Goal: Contribute content: Add original content to the website for others to see

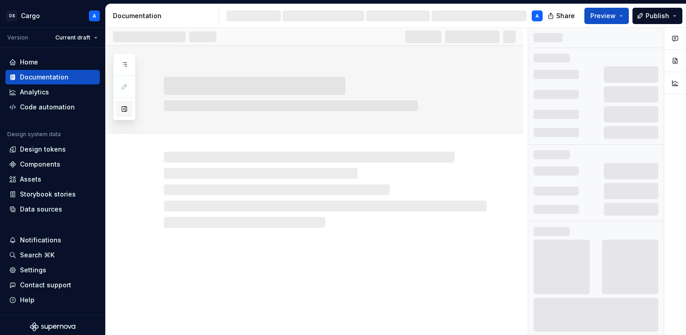
click at [122, 113] on button "button" at bounding box center [124, 109] width 16 height 16
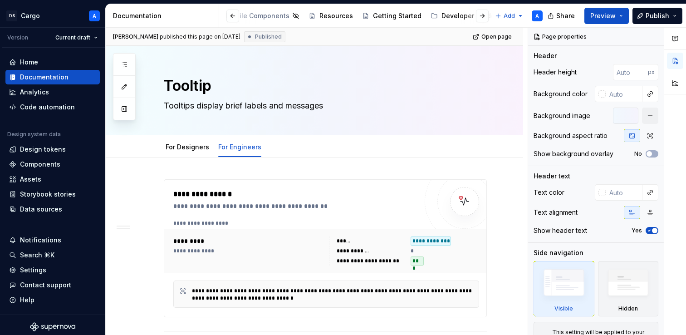
scroll to position [0, 287]
click at [444, 16] on div "Developer Guidelines" at bounding box center [474, 15] width 69 height 9
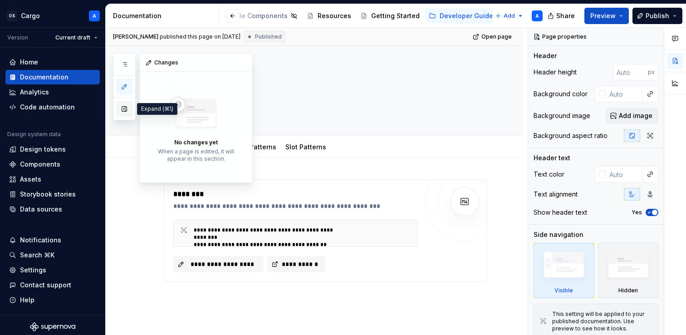
click at [122, 109] on button "button" at bounding box center [124, 109] width 16 height 16
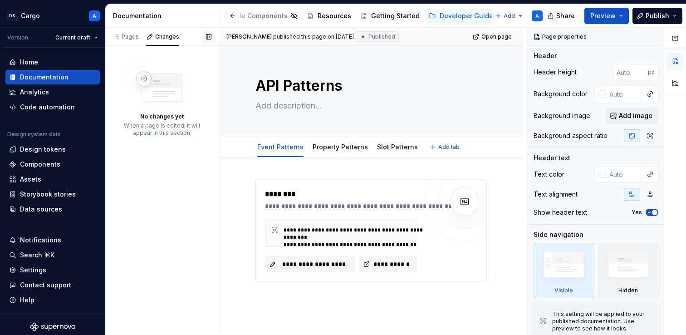
type textarea "*"
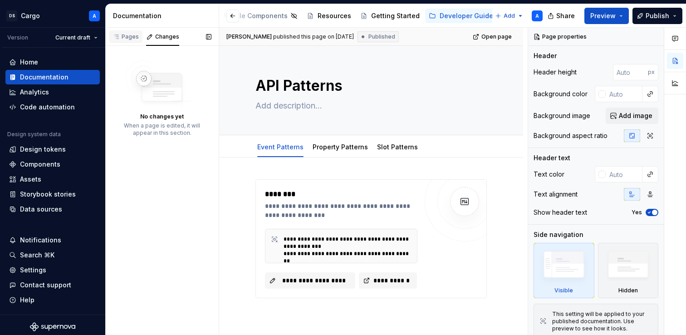
click at [121, 32] on div "Pages" at bounding box center [126, 36] width 34 height 13
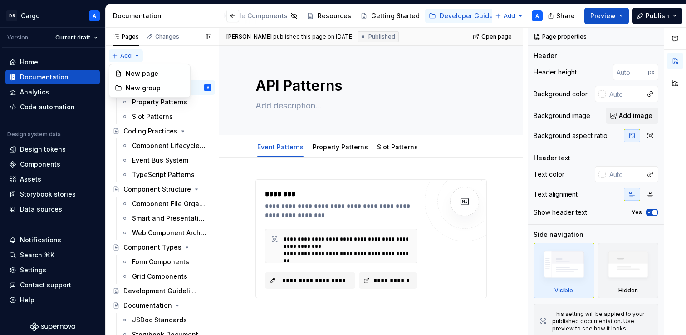
click at [117, 55] on div "Pages Changes Add Accessibility guide for tree Page tree. Navigate the tree wit…" at bounding box center [161, 183] width 113 height 311
click at [122, 69] on div "New page" at bounding box center [149, 73] width 77 height 15
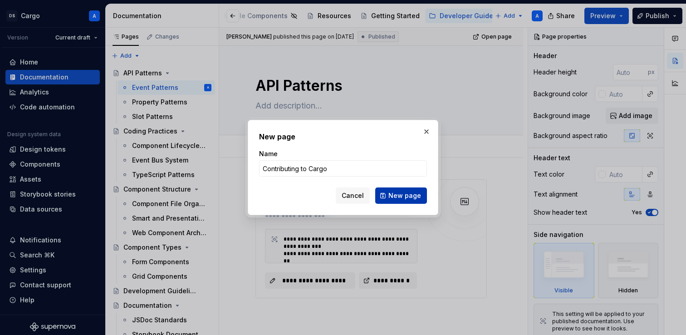
type input "Contributing to Cargo"
click at [410, 195] on span "New page" at bounding box center [405, 195] width 33 height 9
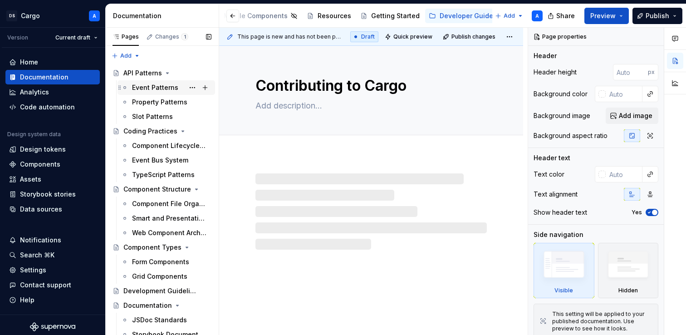
click at [168, 82] on div "Event Patterns" at bounding box center [171, 87] width 79 height 13
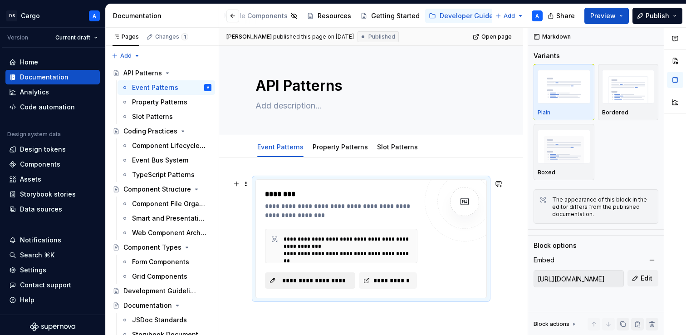
click at [322, 281] on span "**********" at bounding box center [313, 280] width 71 height 9
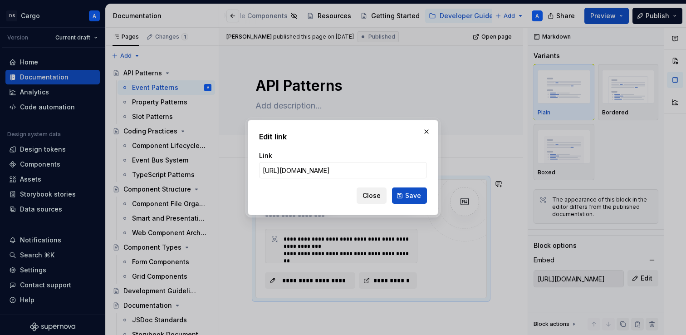
click at [372, 193] on span "Close" at bounding box center [372, 195] width 18 height 9
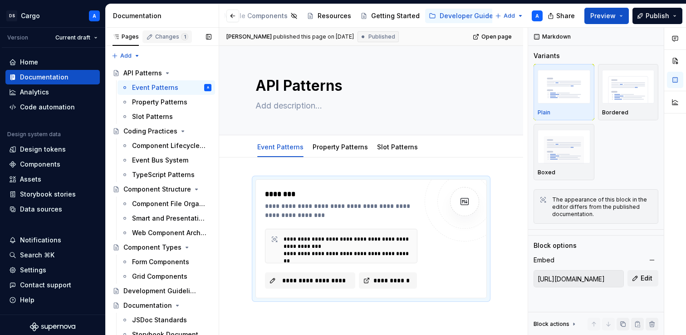
click at [164, 34] on div "Changes 1" at bounding box center [171, 36] width 33 height 7
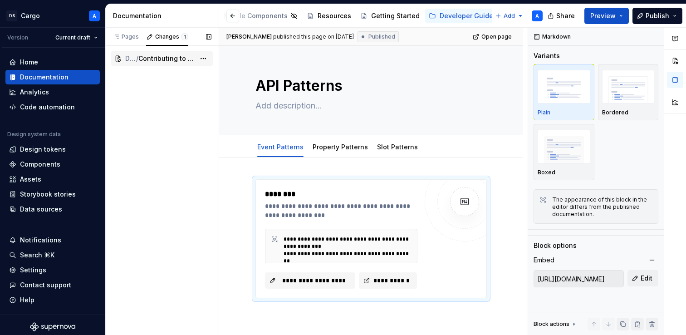
click at [164, 57] on span "Contributing to Cargo" at bounding box center [166, 58] width 57 height 9
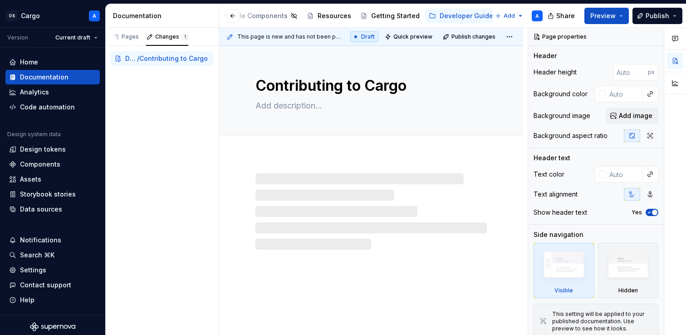
type textarea "*"
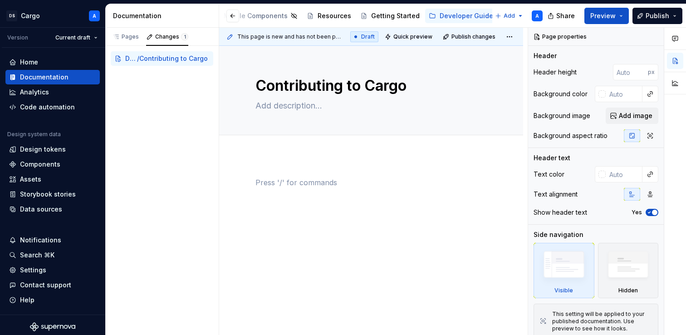
click at [266, 195] on div at bounding box center [371, 194] width 231 height 34
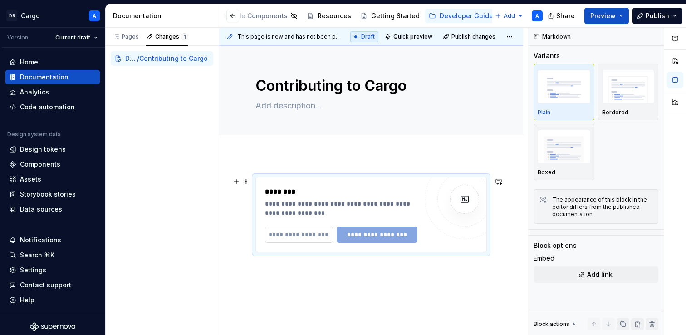
type textarea "*"
click at [282, 228] on input "text" at bounding box center [299, 234] width 68 height 16
paste input "**********"
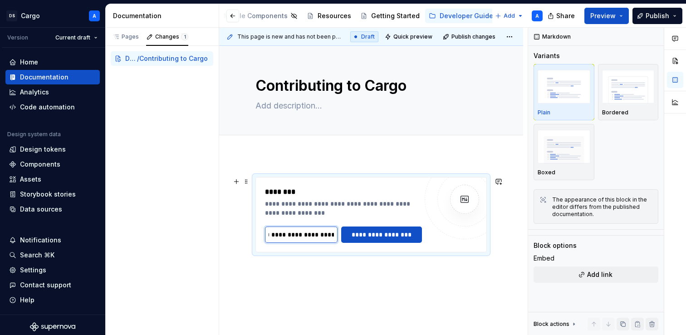
scroll to position [0, 162]
drag, startPoint x: 296, startPoint y: 236, endPoint x: 337, endPoint y: 234, distance: 40.9
click at [337, 234] on input "**********" at bounding box center [301, 234] width 73 height 16
type input "**********"
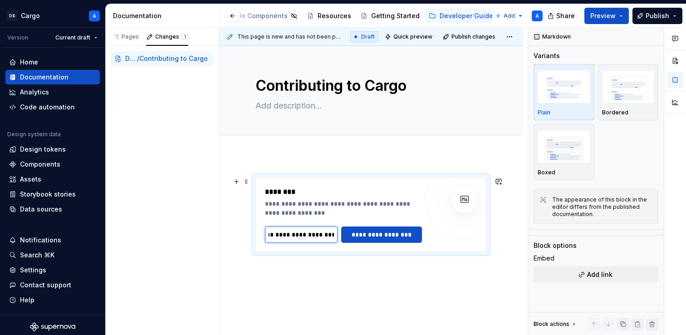
click button "**********" at bounding box center [381, 234] width 81 height 16
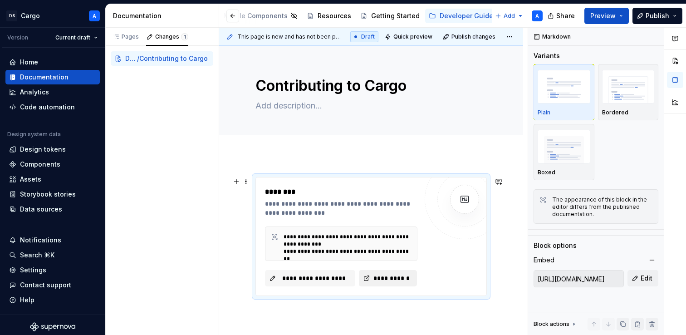
click at [372, 275] on span "**********" at bounding box center [391, 278] width 39 height 9
type textarea "*"
click at [294, 282] on span "**********" at bounding box center [313, 278] width 71 height 9
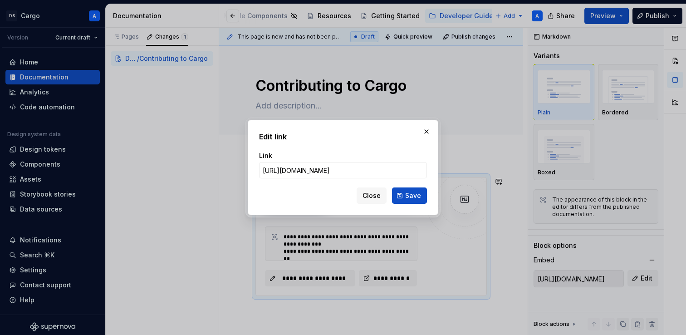
scroll to position [0, 95]
type input "[URL][DOMAIN_NAME]"
click at [415, 199] on span "Save" at bounding box center [413, 195] width 16 height 9
type input "[URL][DOMAIN_NAME]"
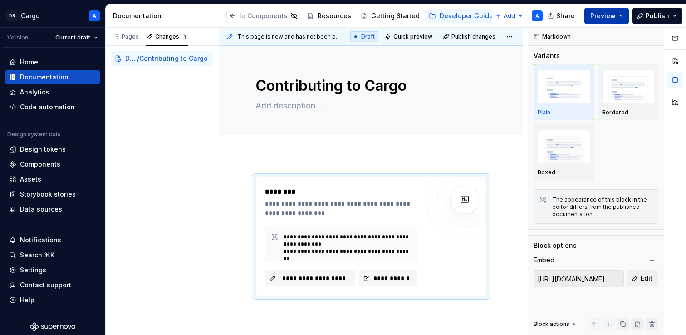
click at [612, 17] on span "Preview" at bounding box center [603, 15] width 25 height 9
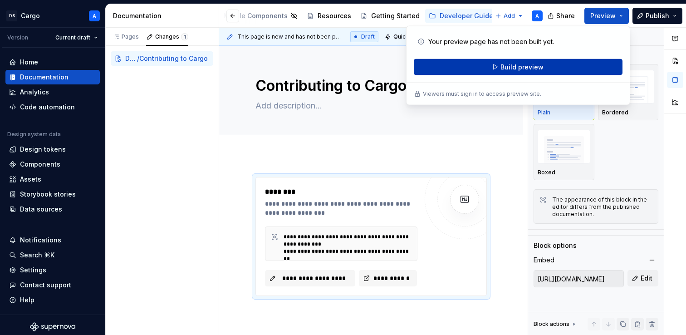
click at [546, 71] on button "Build preview" at bounding box center [518, 67] width 209 height 16
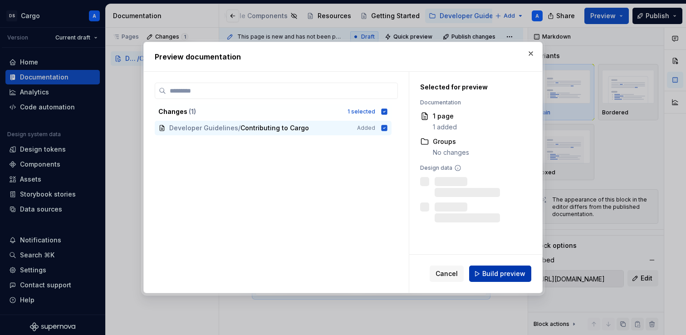
click at [491, 275] on span "Build preview" at bounding box center [503, 273] width 43 height 9
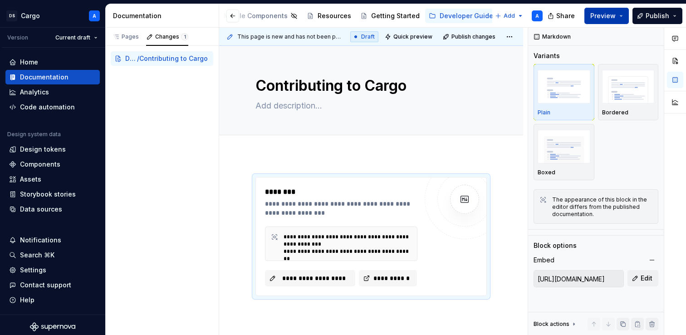
click at [605, 15] on span "Preview" at bounding box center [603, 15] width 25 height 9
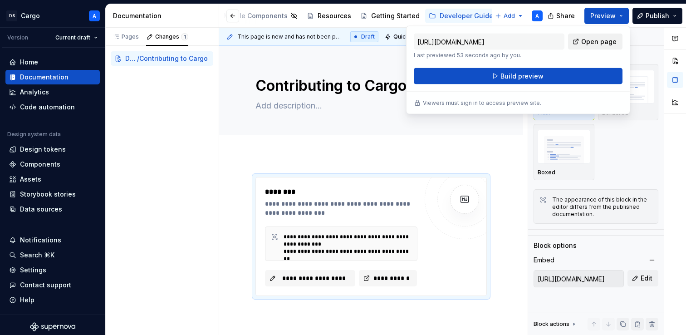
click at [592, 42] on span "Open page" at bounding box center [598, 41] width 35 height 9
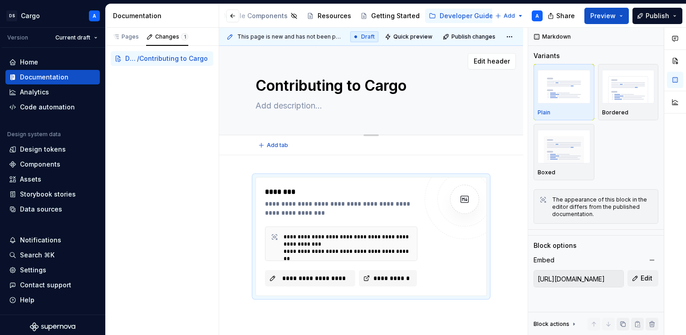
click at [252, 134] on div "Contributing to Cargo Edit header" at bounding box center [371, 90] width 304 height 89
click at [317, 84] on textarea "Contributing to Cargo" at bounding box center [369, 86] width 231 height 22
click at [345, 86] on textarea "Contributing to Cargo" at bounding box center [369, 86] width 231 height 22
drag, startPoint x: 345, startPoint y: 86, endPoint x: 415, endPoint y: 86, distance: 70.4
click at [416, 86] on textarea "Contributing to Cargo" at bounding box center [369, 86] width 231 height 22
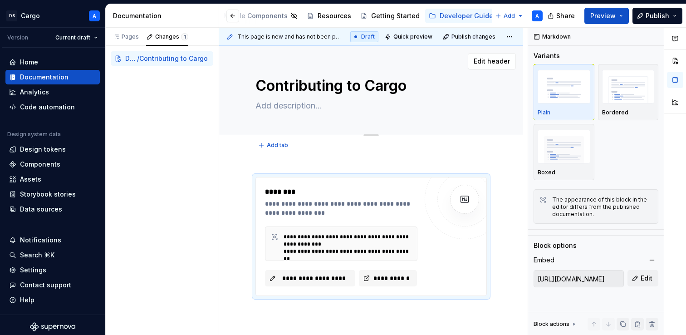
type textarea "*"
type textarea "Contributing"
type textarea "*"
type textarea "Contributing"
click at [336, 157] on div "**********" at bounding box center [371, 281] width 304 height 252
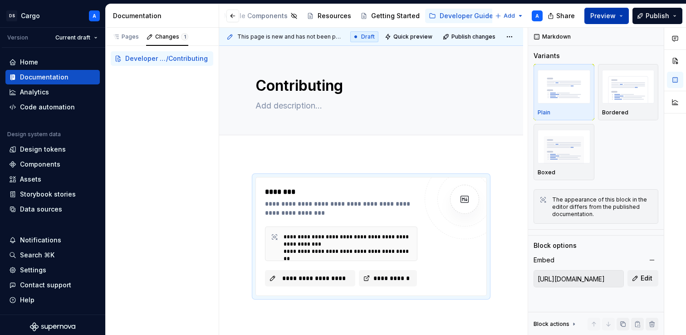
click at [614, 20] on button "Preview" at bounding box center [607, 16] width 44 height 16
type textarea "*"
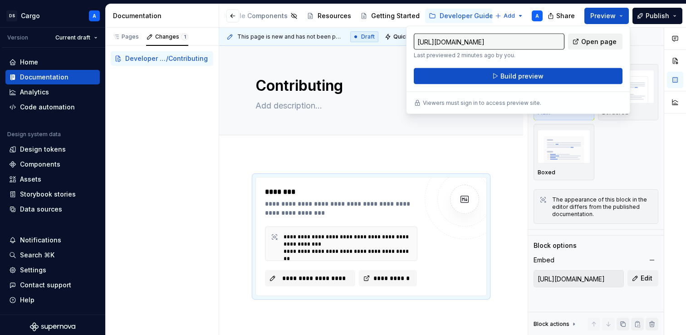
type input "[URL][DOMAIN_NAME]"
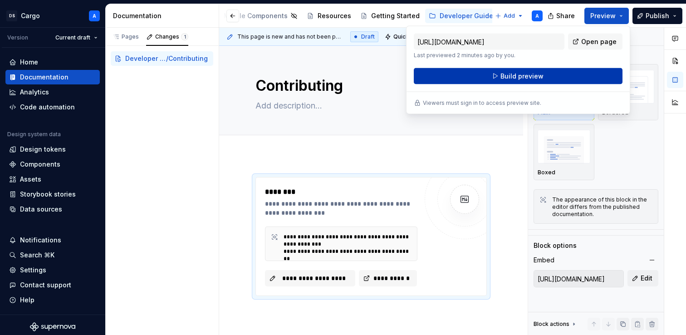
click at [566, 77] on button "Build preview" at bounding box center [518, 76] width 209 height 16
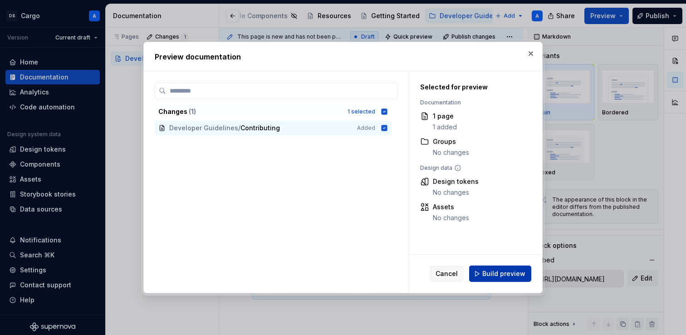
click at [513, 275] on span "Build preview" at bounding box center [503, 273] width 43 height 9
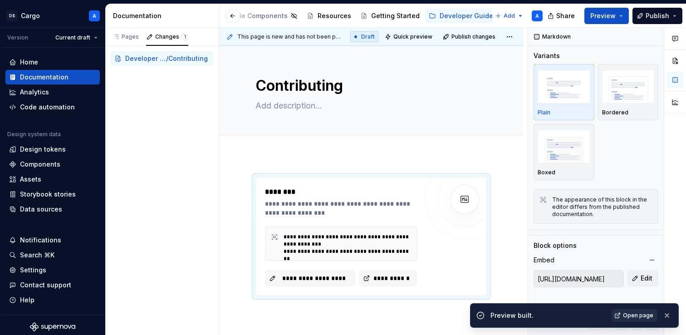
click at [628, 314] on span "Open page" at bounding box center [638, 315] width 30 height 7
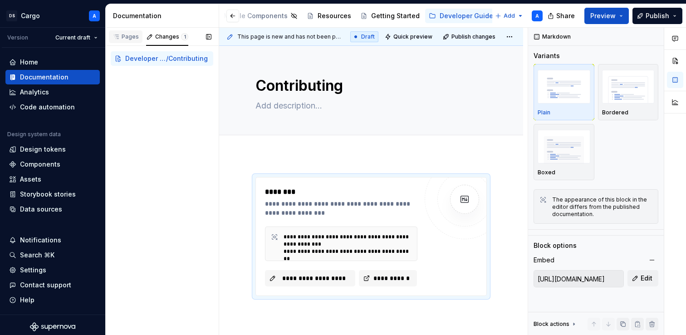
click at [130, 36] on div "Pages" at bounding box center [126, 36] width 26 height 7
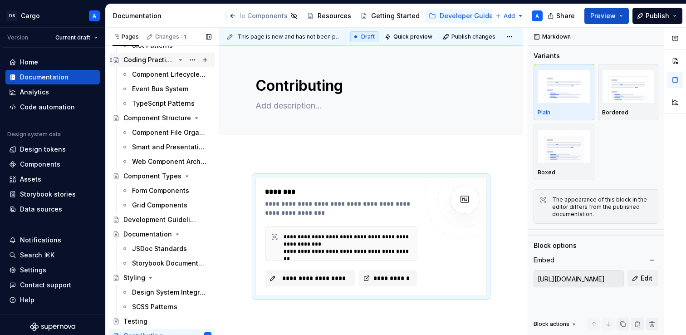
scroll to position [77, 0]
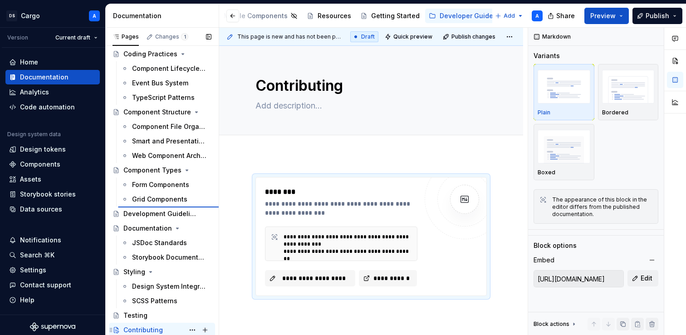
type textarea "*"
type textarea "Component Types"
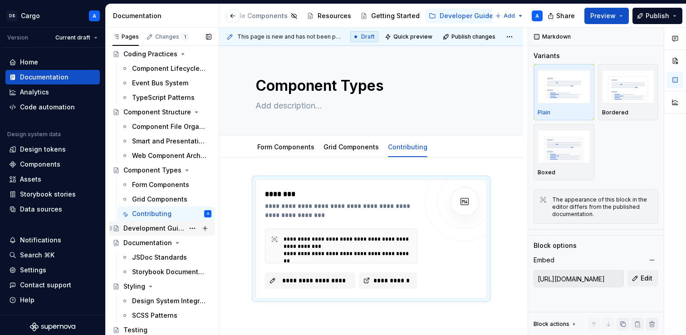
drag, startPoint x: 145, startPoint y: 213, endPoint x: 124, endPoint y: 221, distance: 22.7
type textarea "*"
type textarea "Contributing"
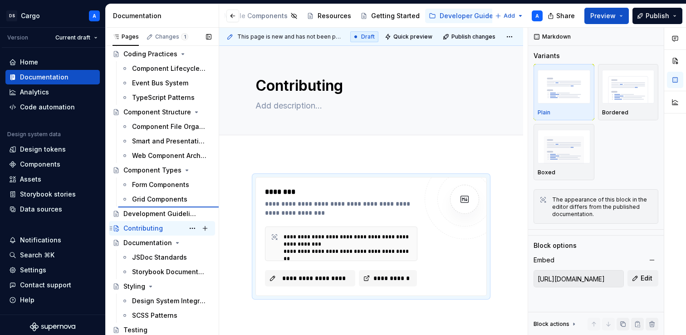
type textarea "*"
type textarea "Component Types"
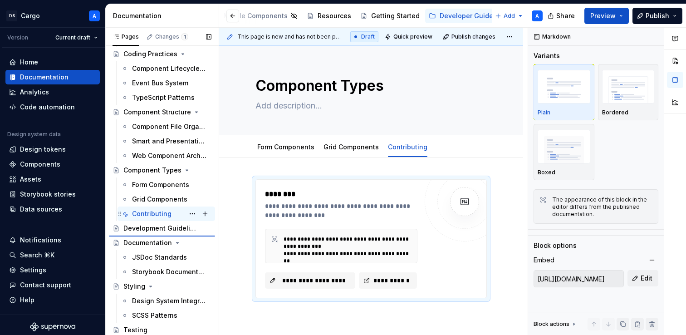
type textarea "*"
type textarea "Contributing"
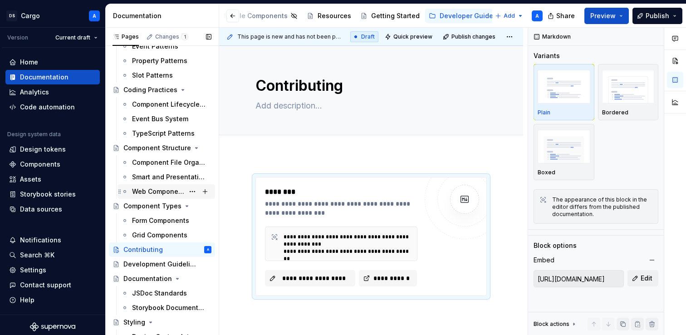
scroll to position [0, 0]
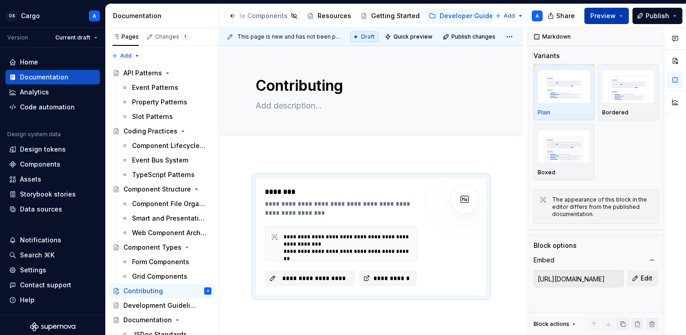
click at [620, 15] on button "Preview" at bounding box center [607, 16] width 44 height 16
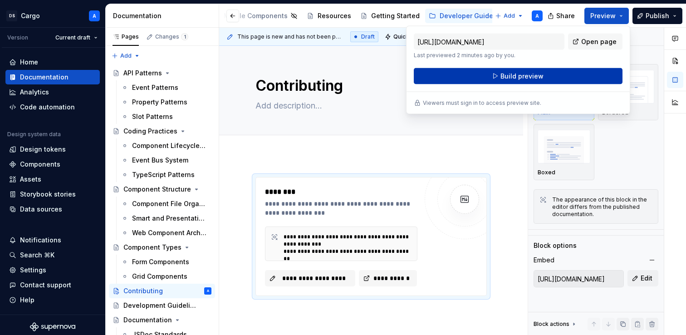
click at [587, 74] on button "Build preview" at bounding box center [518, 76] width 209 height 16
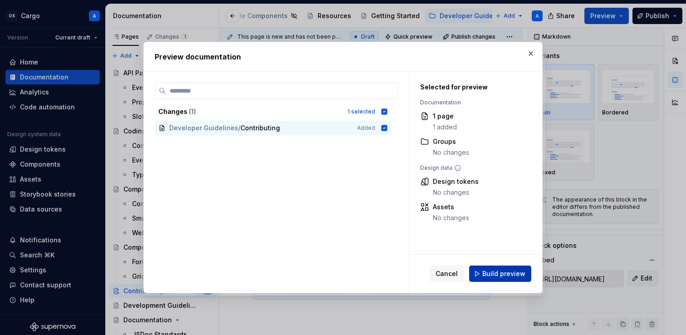
click at [505, 275] on span "Build preview" at bounding box center [503, 273] width 43 height 9
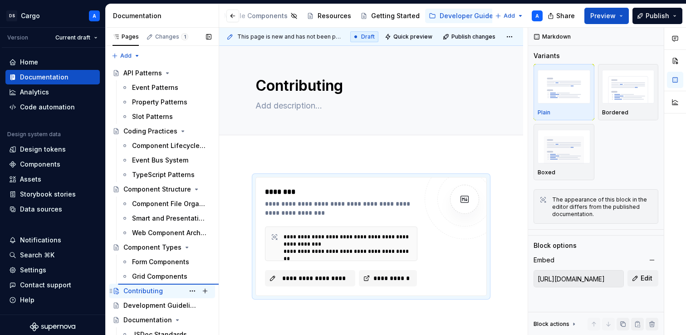
type textarea "*"
type textarea "Component Types"
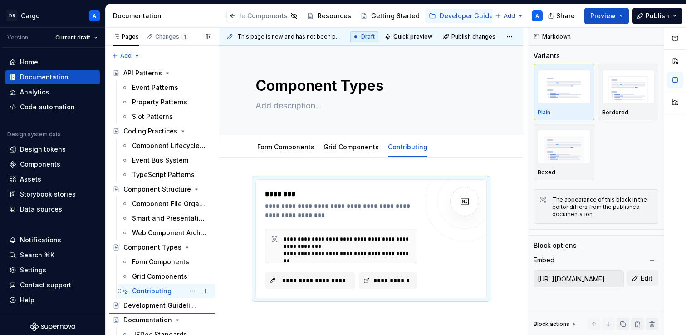
type textarea "*"
type textarea "Contributing"
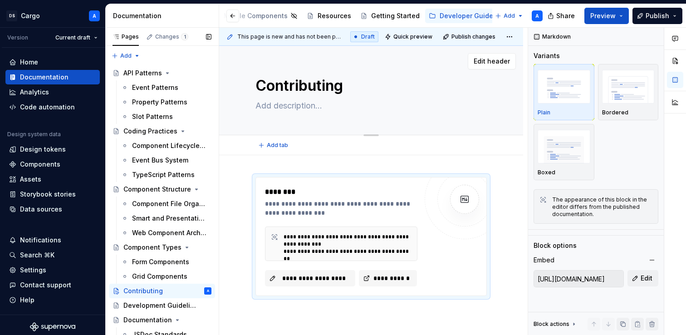
type textarea "*"
click at [341, 91] on textarea "Contributing" at bounding box center [369, 86] width 231 height 22
click at [347, 91] on textarea "Contributing" at bounding box center [369, 86] width 231 height 22
type textarea "Contributing"
type textarea "*"
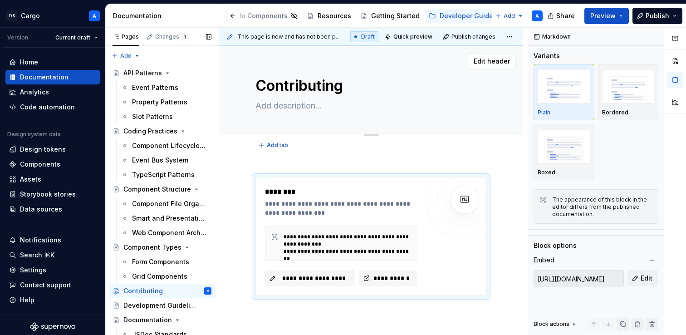
type textarea "Contributing t"
type textarea "*"
type textarea "Contributing to"
type textarea "*"
type textarea "Contributing to"
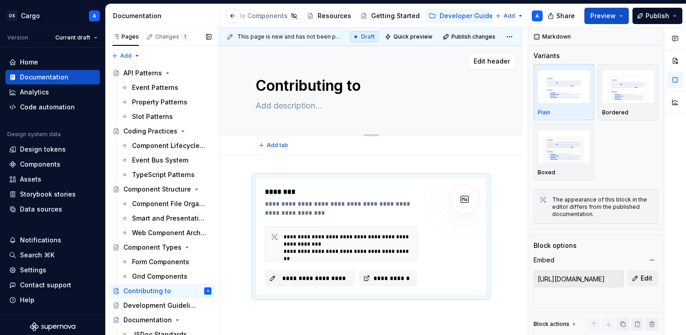
type textarea "*"
type textarea "Contributing to C"
type textarea "*"
type textarea "Contributing to Ca"
type textarea "*"
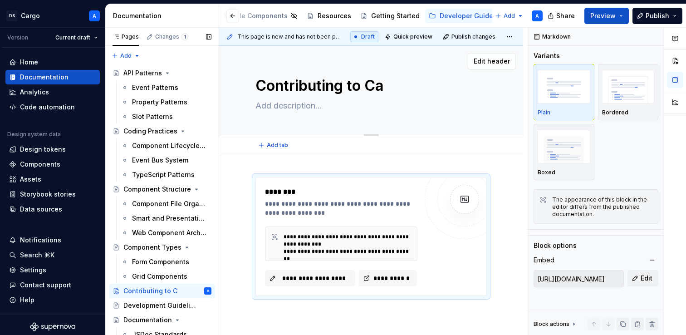
type textarea "Contributing to Car"
type textarea "*"
type textarea "Contributing to Carg"
type textarea "*"
type textarea "Contributing to Cargo"
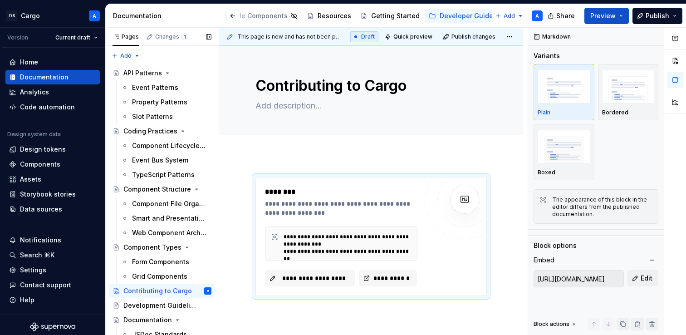
type textarea "*"
type textarea "Contributing to Cargo"
click at [604, 19] on span "Preview" at bounding box center [603, 15] width 25 height 9
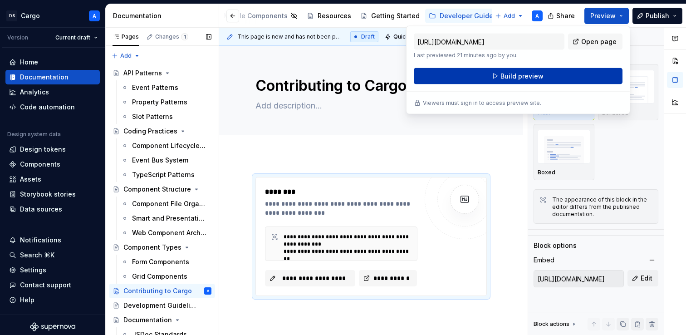
click at [569, 73] on button "Build preview" at bounding box center [518, 76] width 209 height 16
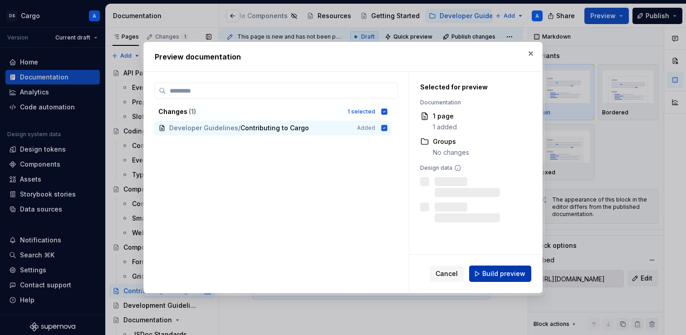
click at [509, 275] on span "Build preview" at bounding box center [503, 273] width 43 height 9
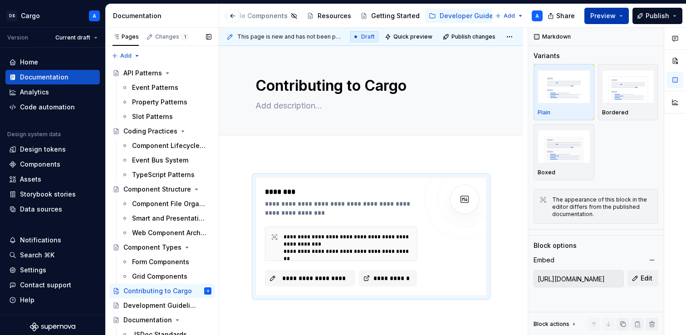
click at [606, 17] on span "Preview" at bounding box center [603, 15] width 25 height 9
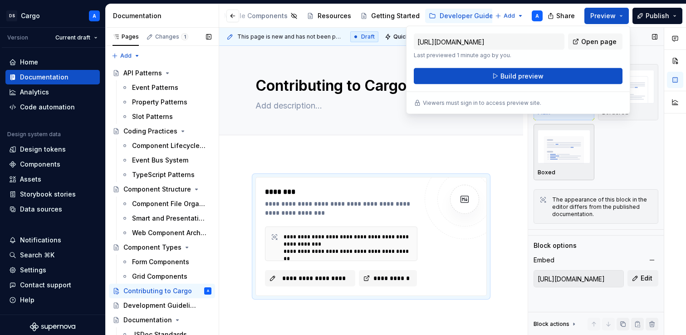
drag, startPoint x: 541, startPoint y: 75, endPoint x: 545, endPoint y: 134, distance: 58.7
click at [540, 147] on body "DS Cargo A Version Current draft Home Documentation Analytics Code automation D…" at bounding box center [343, 167] width 686 height 335
click at [605, 41] on span "Open page" at bounding box center [598, 41] width 35 height 9
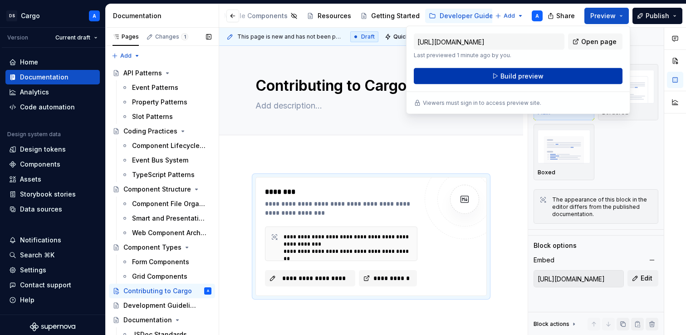
click at [469, 78] on button "Build preview" at bounding box center [518, 76] width 209 height 16
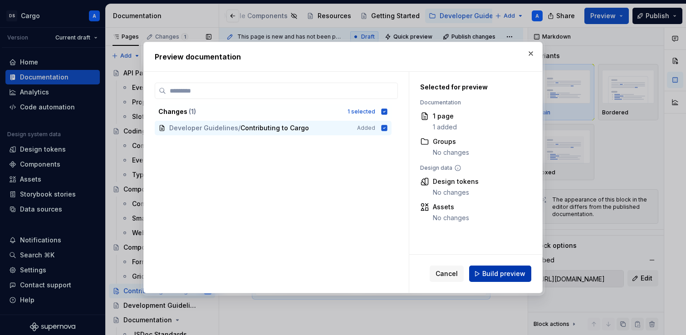
click at [482, 278] on button "Build preview" at bounding box center [500, 274] width 62 height 16
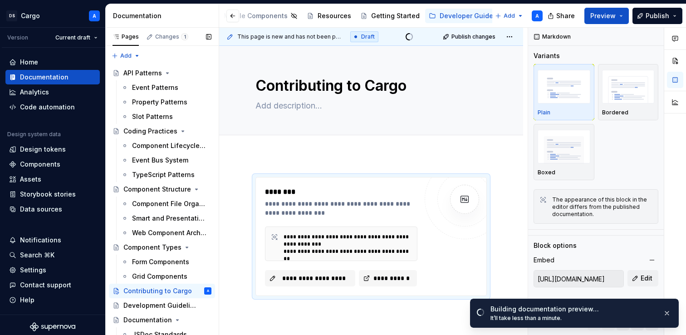
type textarea "*"
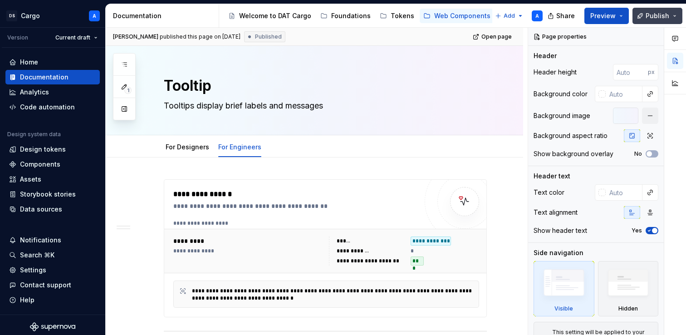
click at [647, 21] on button "Publish" at bounding box center [658, 16] width 50 height 16
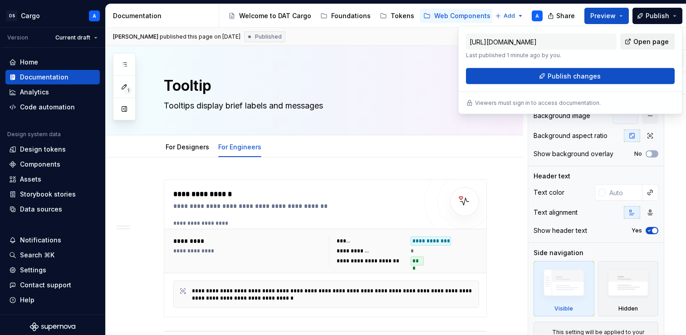
click at [647, 40] on span "Open page" at bounding box center [651, 41] width 35 height 9
click at [368, 94] on textarea "Tooltip" at bounding box center [323, 86] width 323 height 22
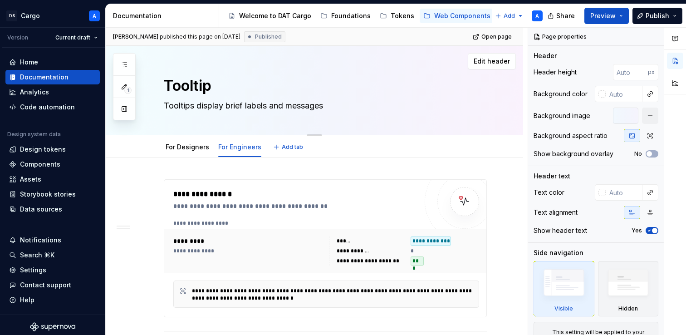
click at [261, 84] on textarea "Tooltip" at bounding box center [323, 86] width 323 height 22
type textarea "*"
